Goal: Find specific page/section: Find specific page/section

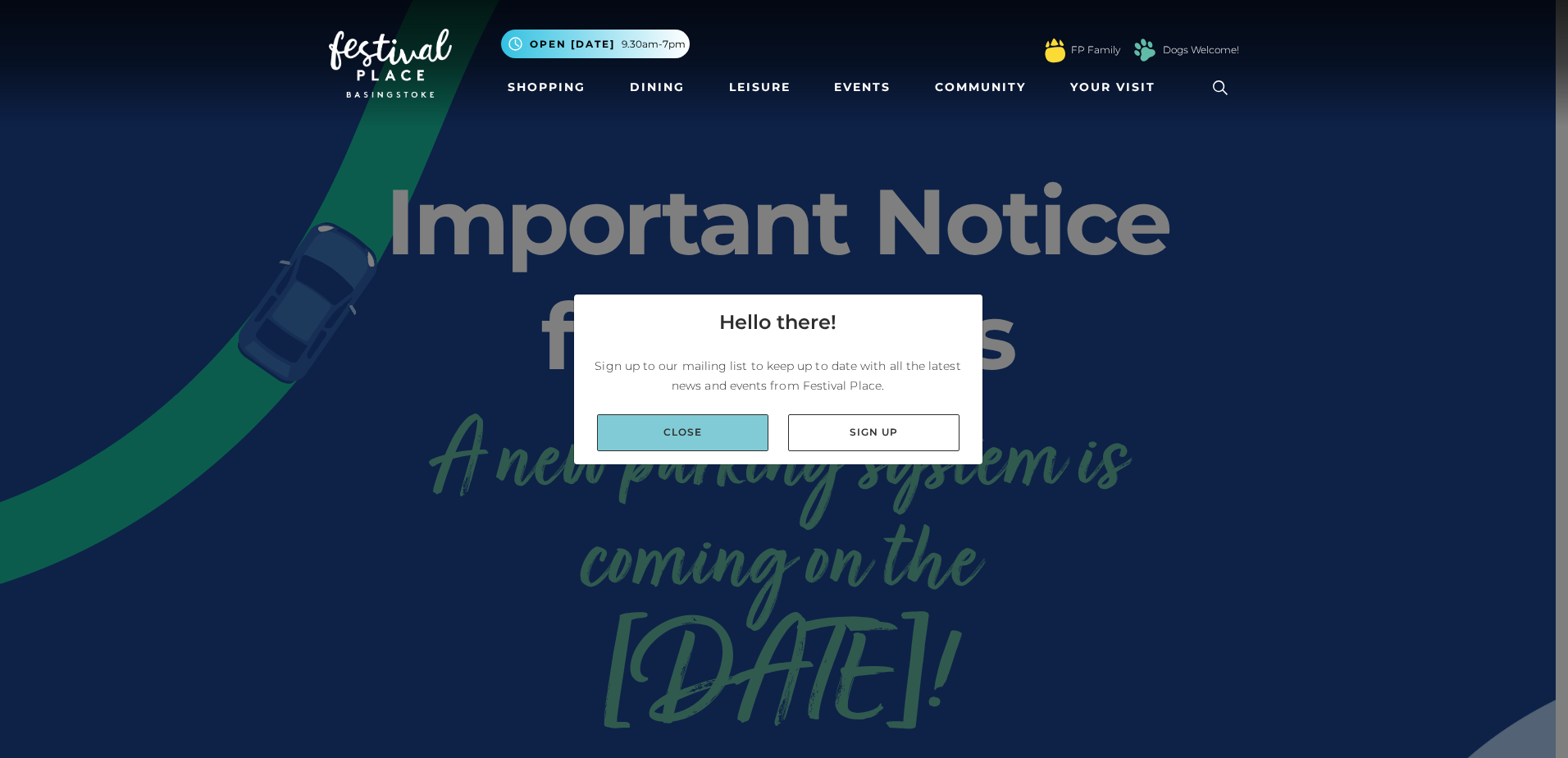
click at [660, 435] on link "Close" at bounding box center [683, 432] width 172 height 37
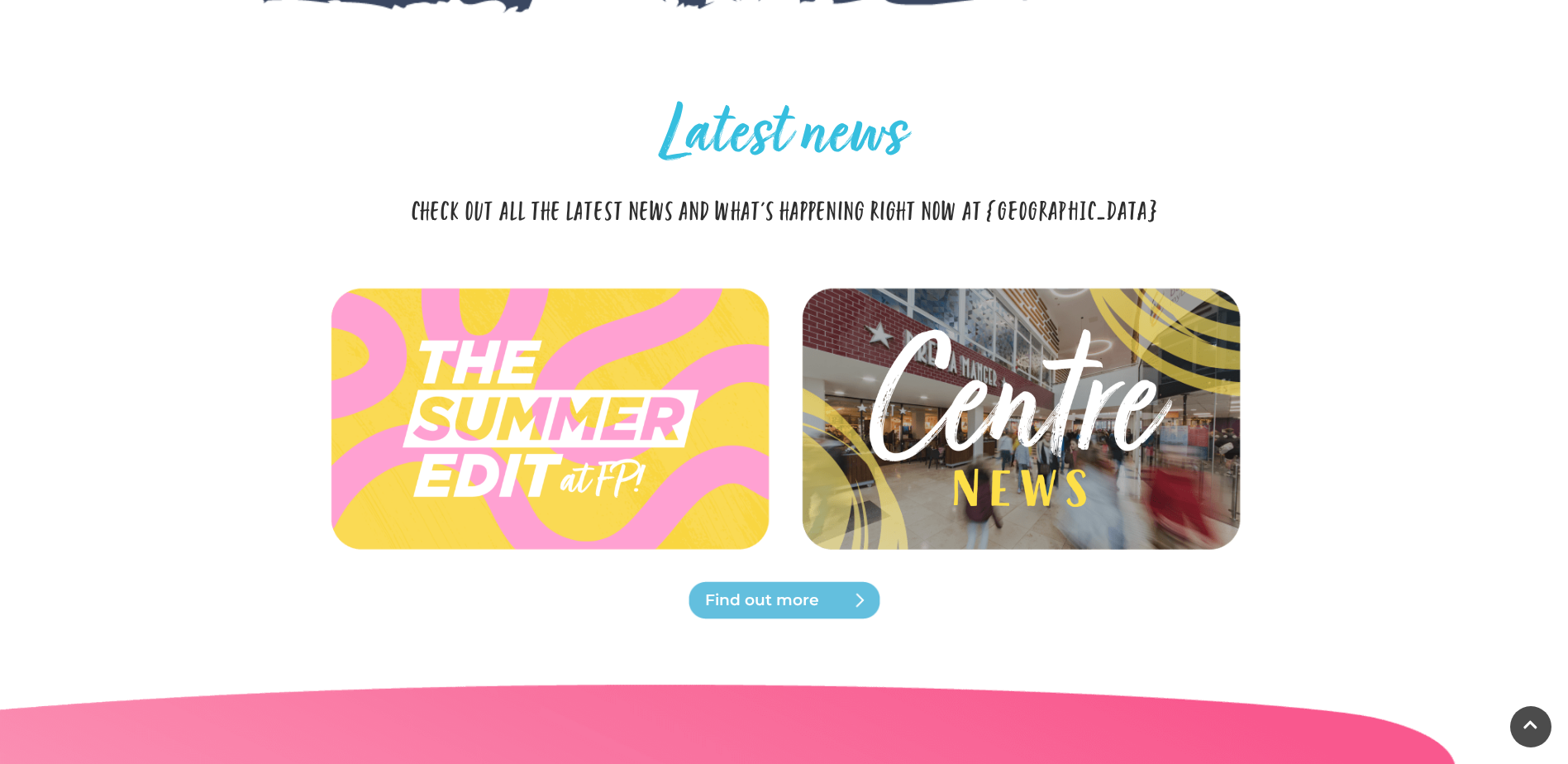
scroll to position [3473, 0]
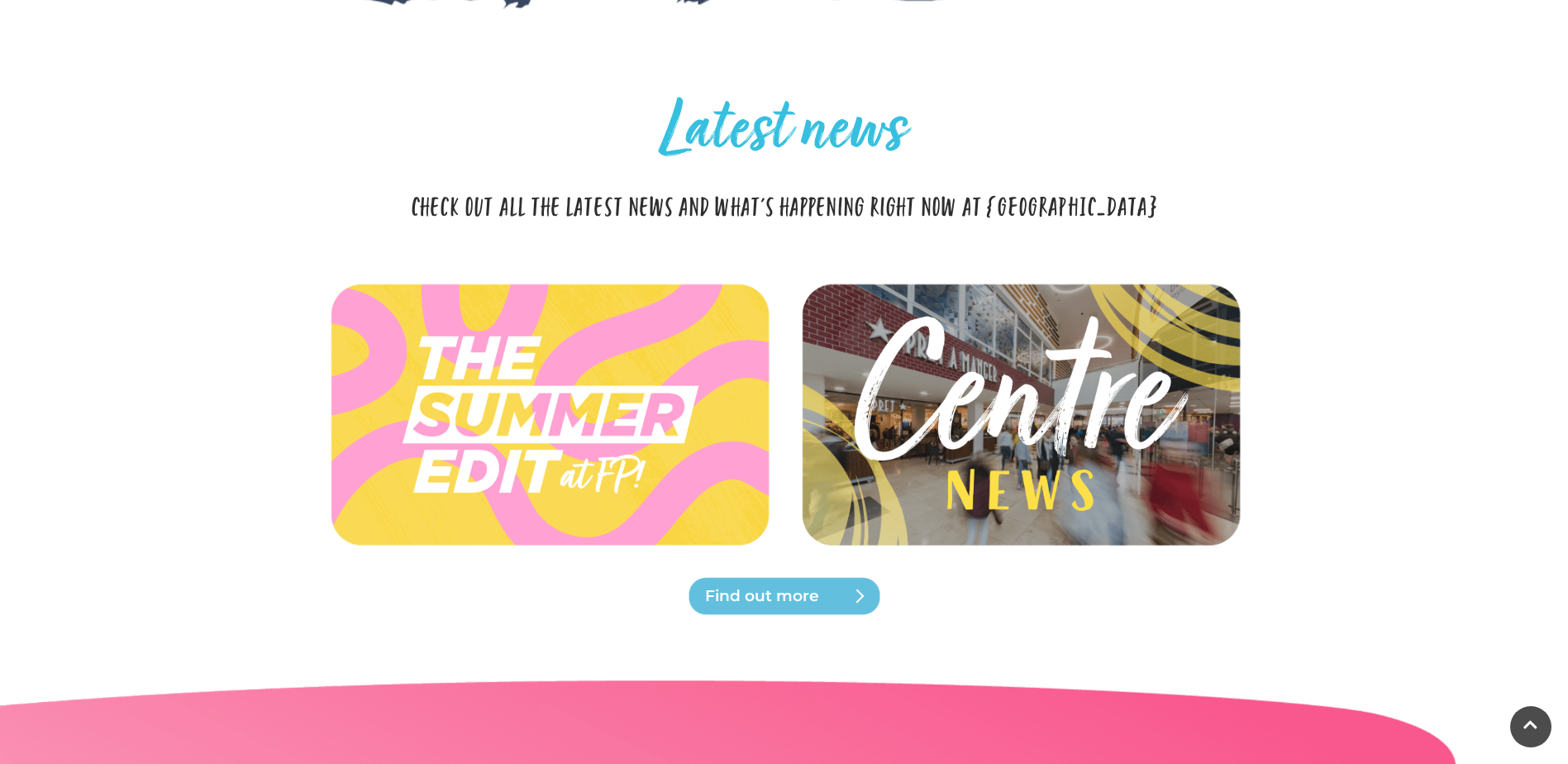
click at [1052, 513] on img at bounding box center [1019, 415] width 491 height 221
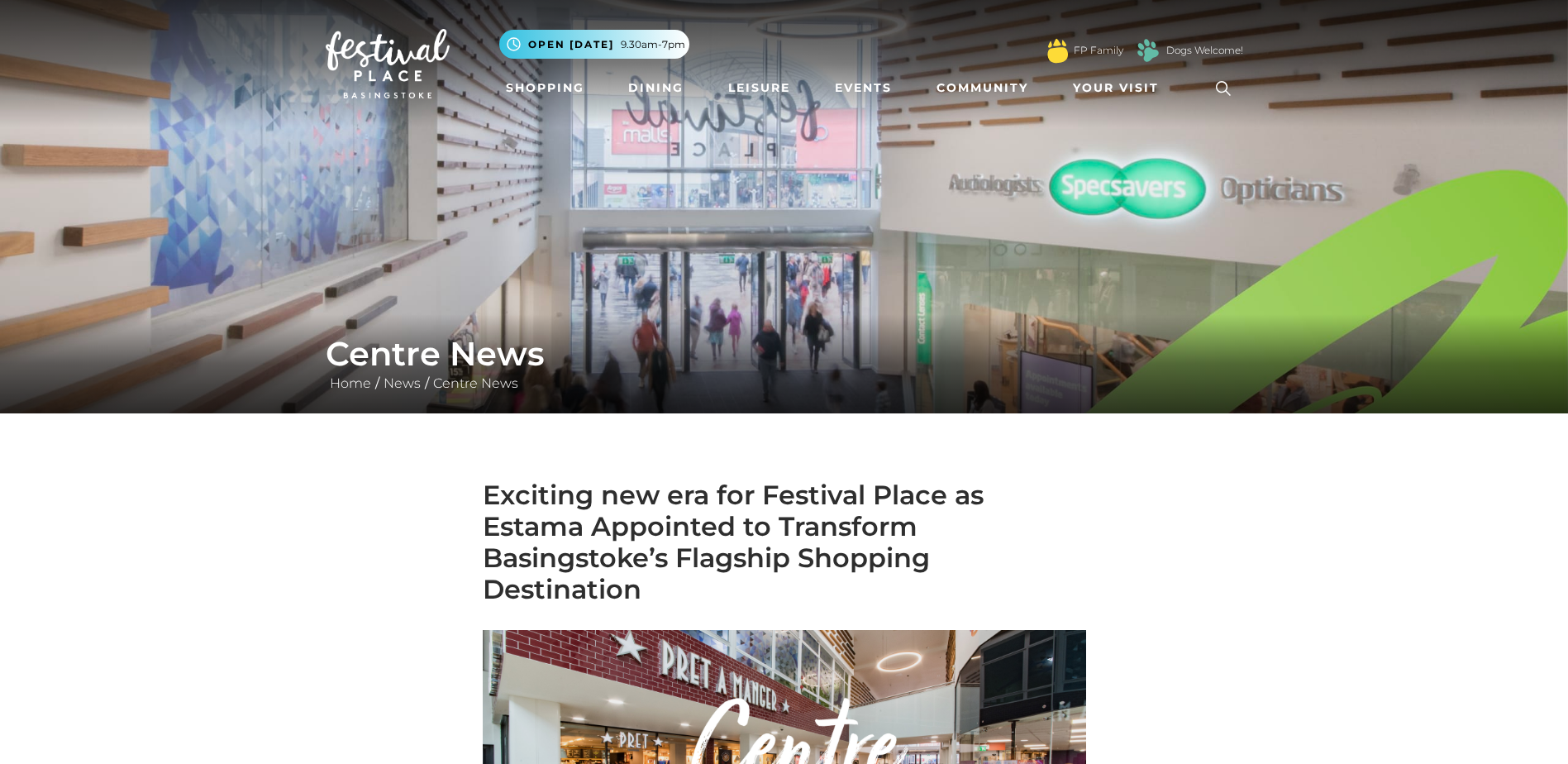
click at [1002, 372] on h1 "Centre News" at bounding box center [784, 353] width 918 height 39
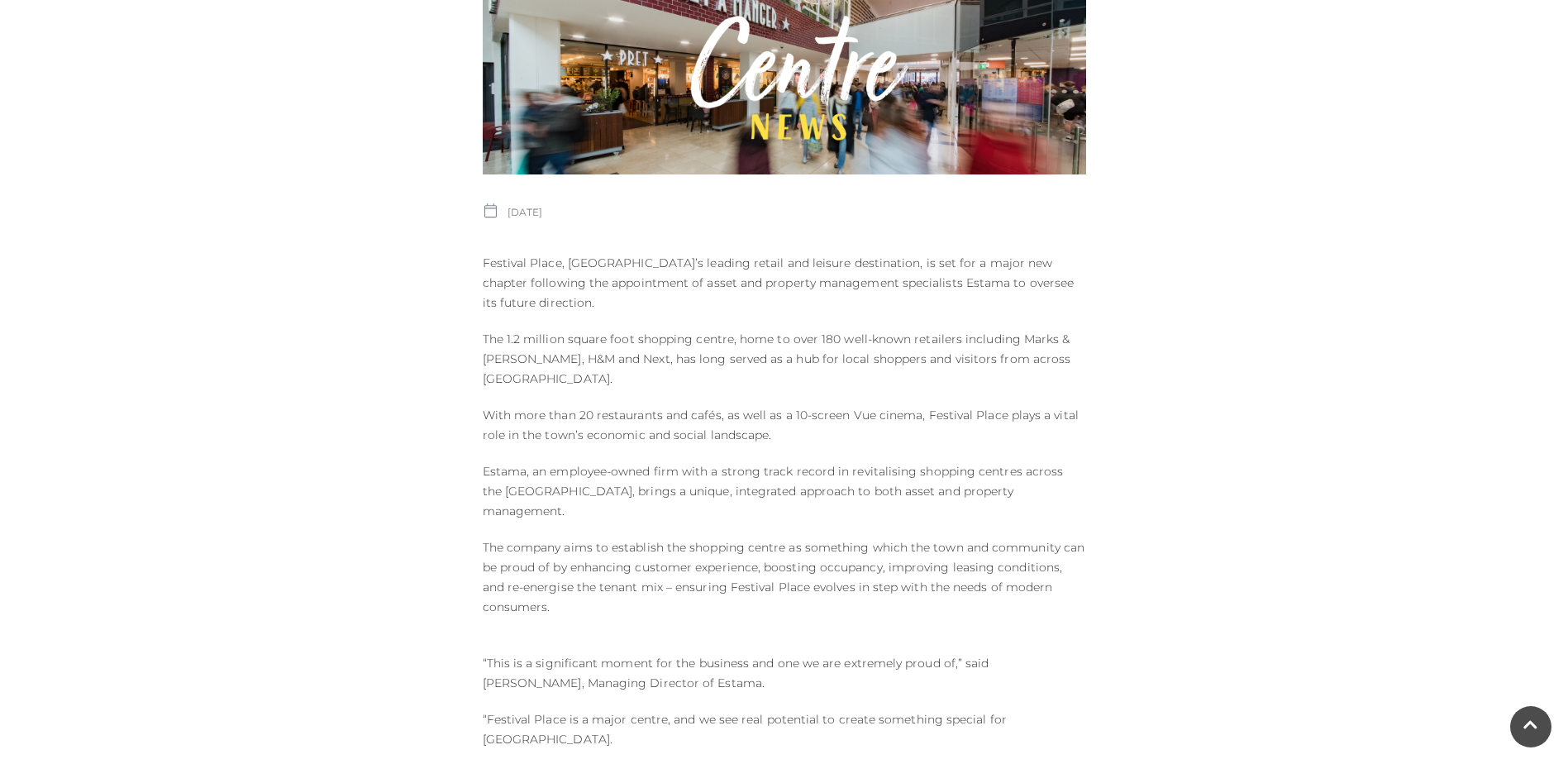
scroll to position [827, 0]
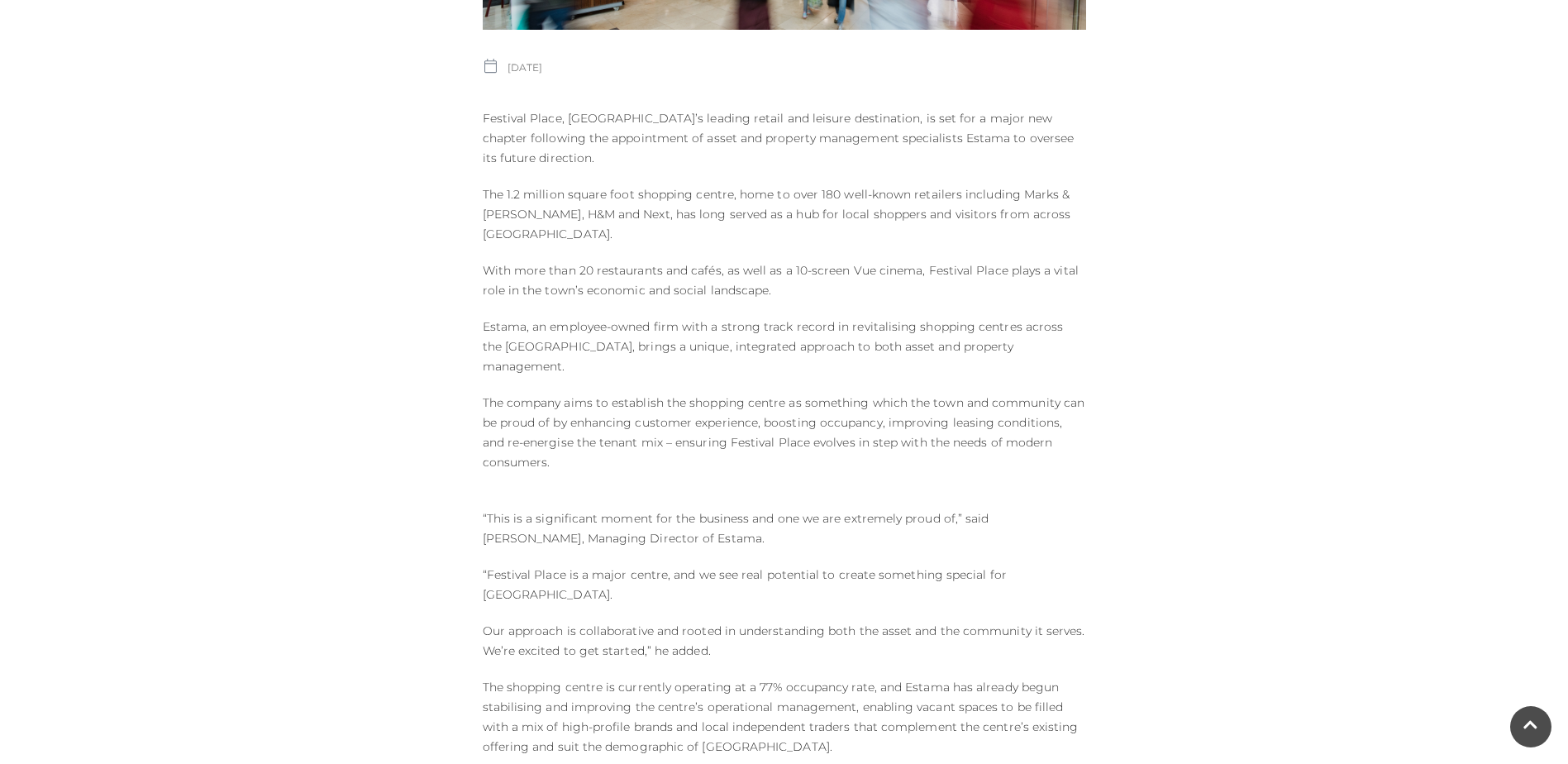
click at [1111, 506] on div "Exciting new era for Festival Place as Estama Appointed to Transform Basingstok…" at bounding box center [784, 470] width 943 height 1635
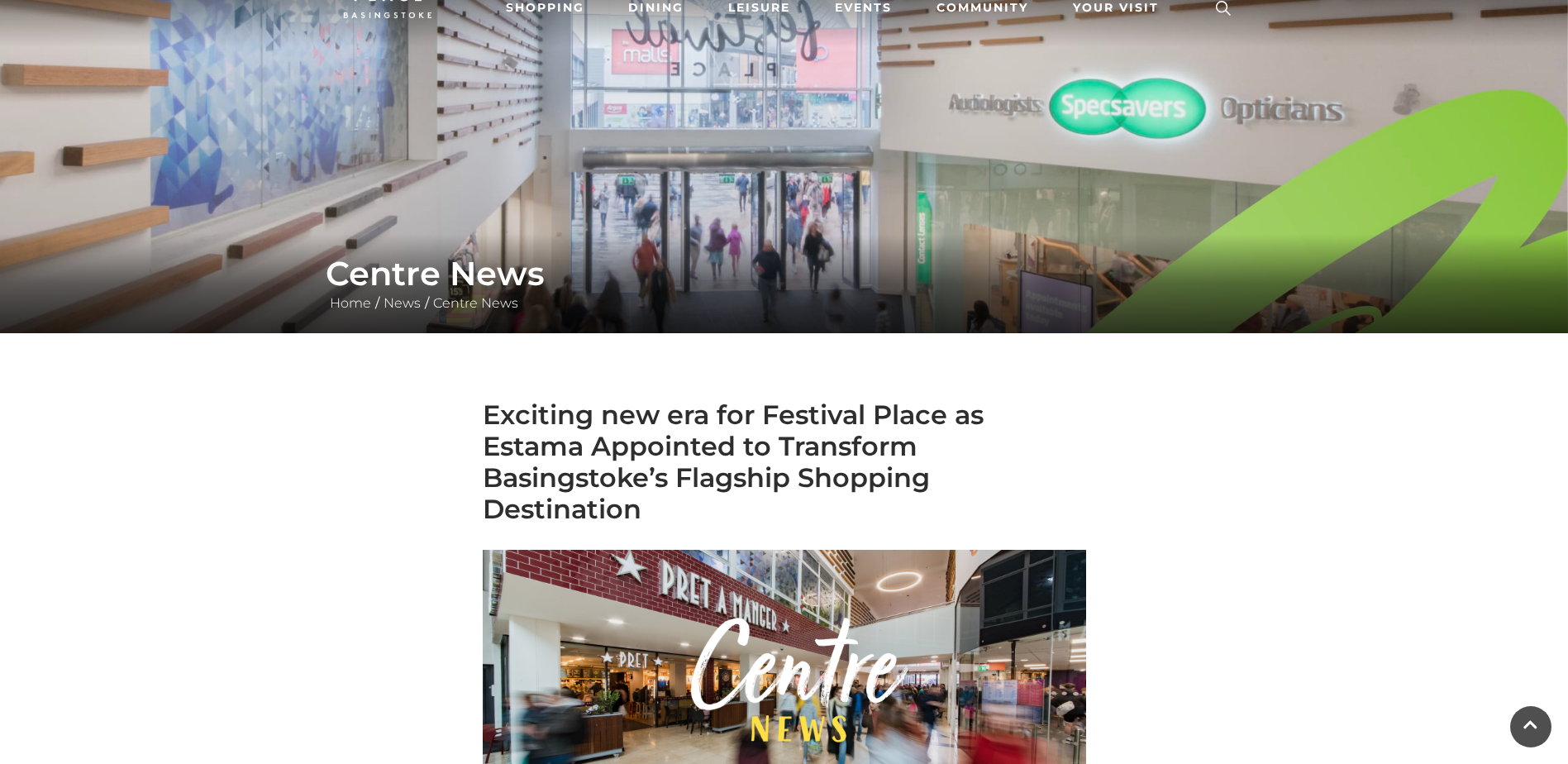
scroll to position [0, 0]
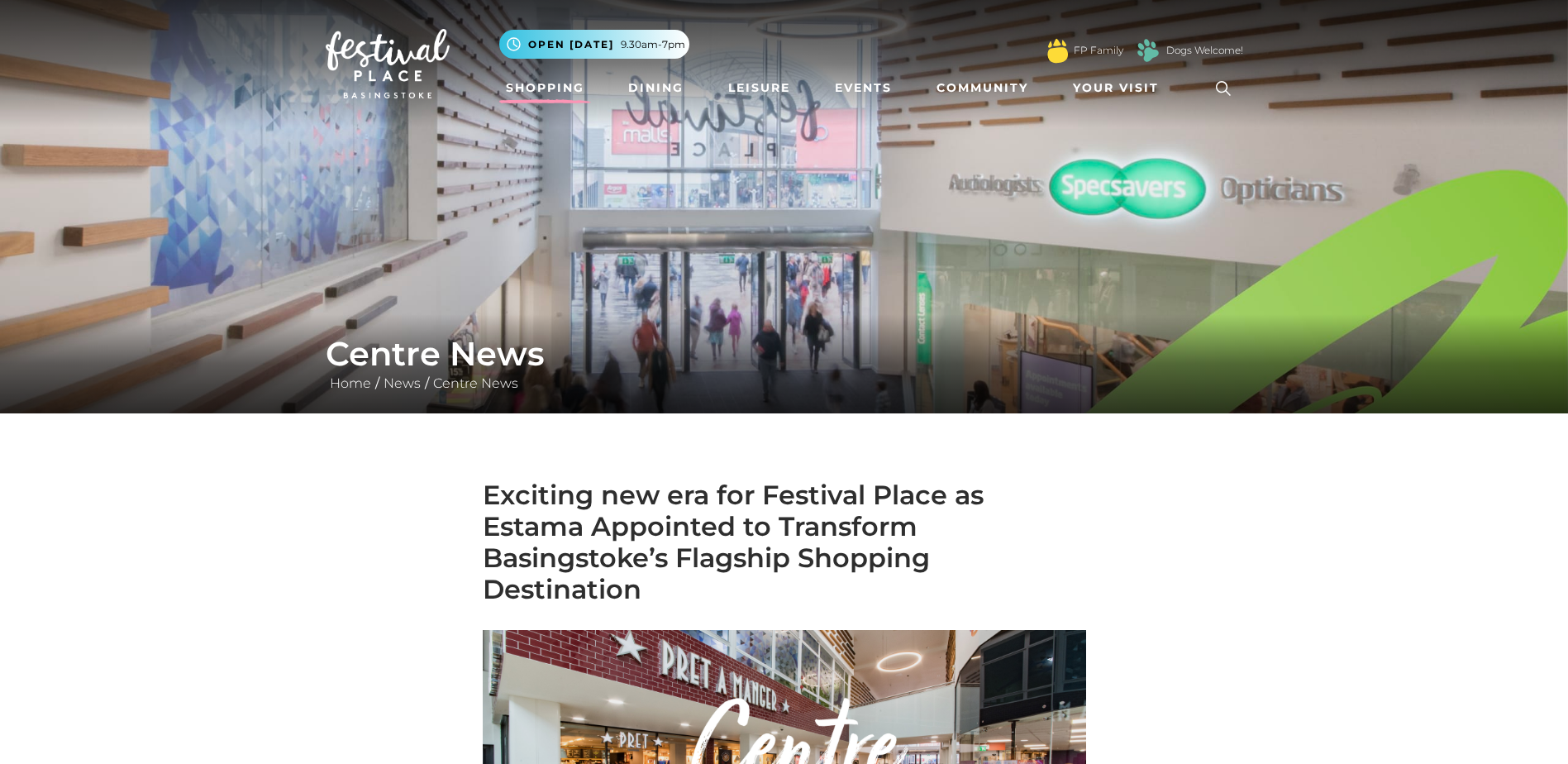
click at [546, 95] on link "Shopping" at bounding box center [546, 88] width 92 height 31
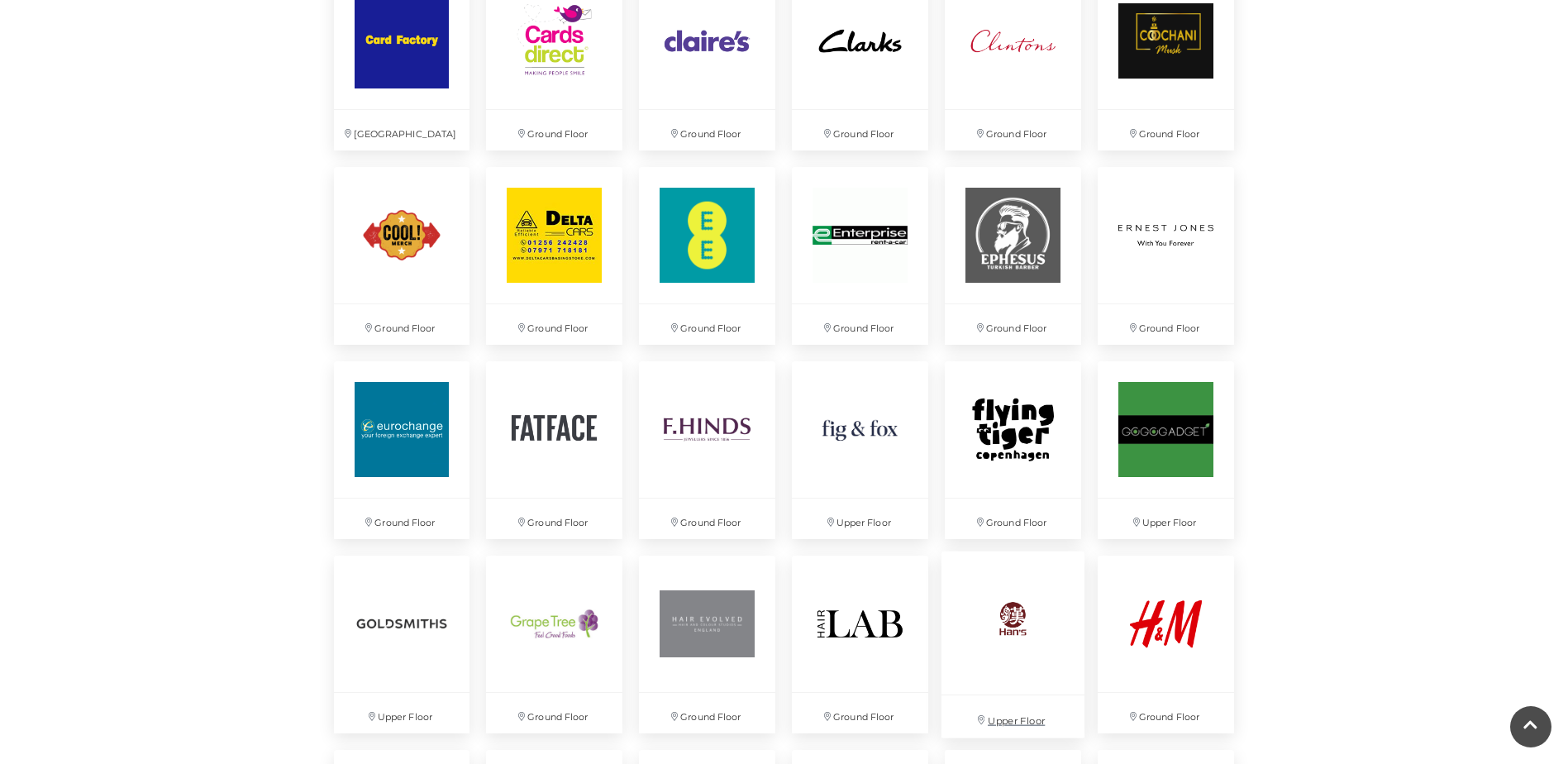
scroll to position [1653, 0]
